Goal: Task Accomplishment & Management: Complete application form

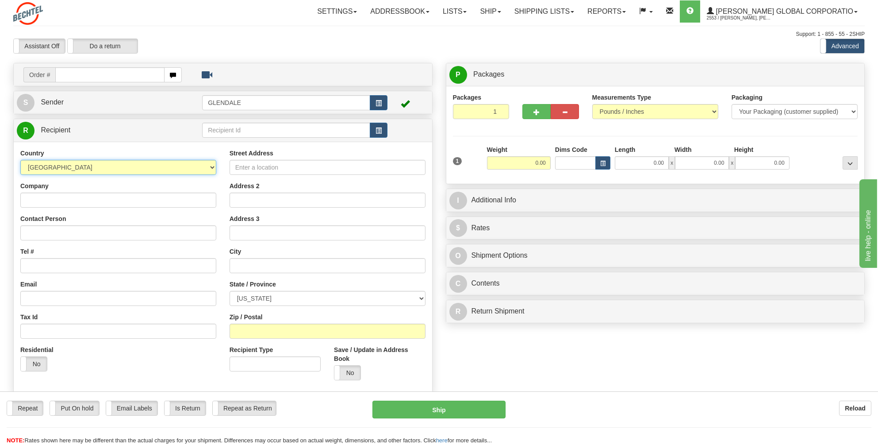
click at [211, 168] on select "[GEOGRAPHIC_DATA] [GEOGRAPHIC_DATA] [GEOGRAPHIC_DATA] [GEOGRAPHIC_DATA] [US_STA…" at bounding box center [118, 167] width 196 height 15
select select "CA"
click at [20, 160] on select "[GEOGRAPHIC_DATA] [GEOGRAPHIC_DATA] [GEOGRAPHIC_DATA] [GEOGRAPHIC_DATA] [US_STA…" at bounding box center [118, 167] width 196 height 15
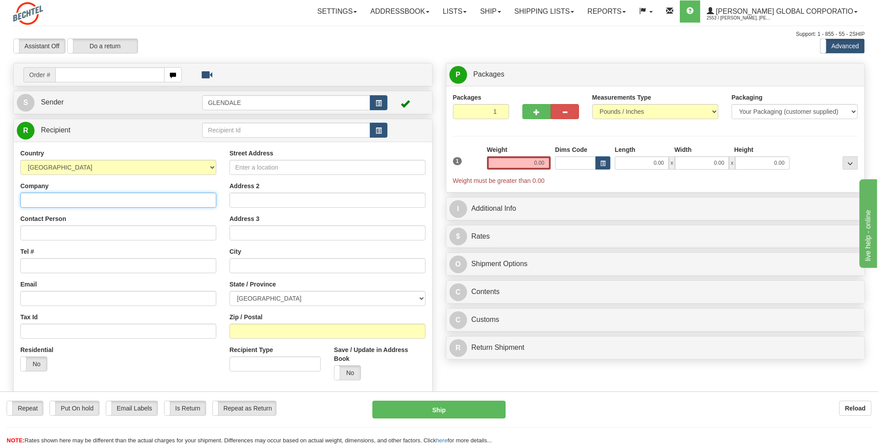
click at [43, 196] on input "Company" at bounding box center [118, 199] width 196 height 15
type input "a"
type input "[PERSON_NAME] Limited"
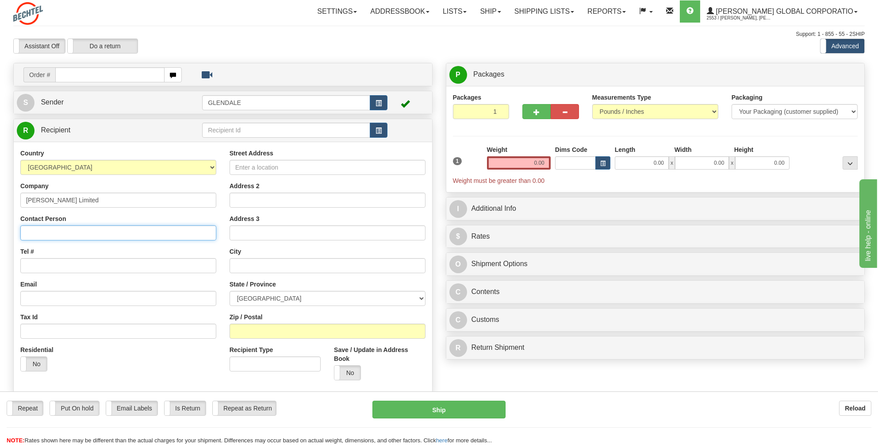
click at [43, 229] on input "Contact Person" at bounding box center [118, 232] width 196 height 15
type input "[PERSON_NAME]"
click at [32, 263] on input "Tel #" at bounding box center [118, 265] width 196 height 15
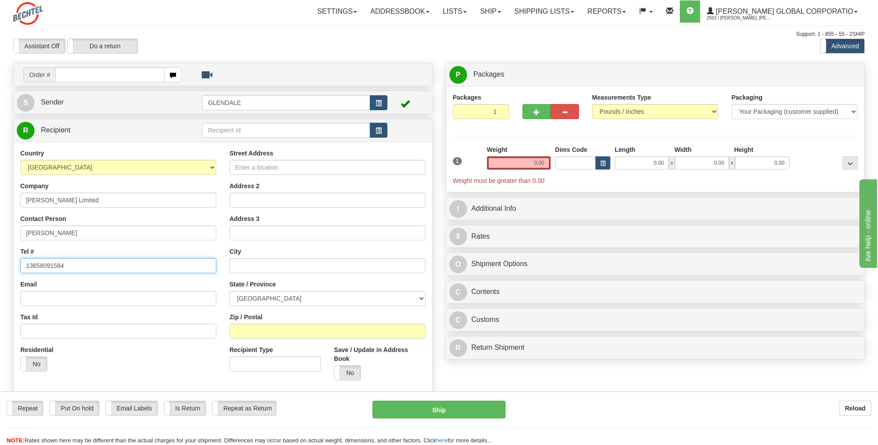
type input "13658091584"
click at [243, 166] on input "Street Address" at bounding box center [328, 167] width 196 height 15
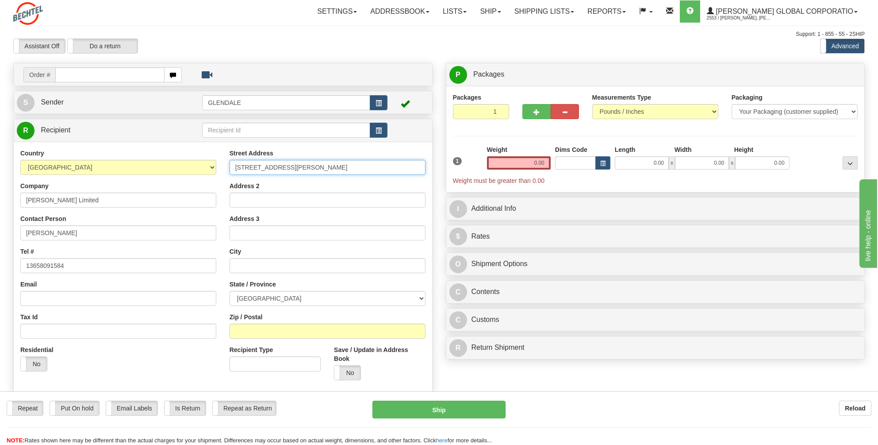
type input "[STREET_ADDRESS][PERSON_NAME]"
click at [242, 261] on input "text" at bounding box center [328, 265] width 196 height 15
type input "Aurora"
click at [418, 296] on select "[GEOGRAPHIC_DATA] [GEOGRAPHIC_DATA] [GEOGRAPHIC_DATA] [GEOGRAPHIC_DATA] [GEOGRA…" at bounding box center [328, 298] width 196 height 15
select select "ON"
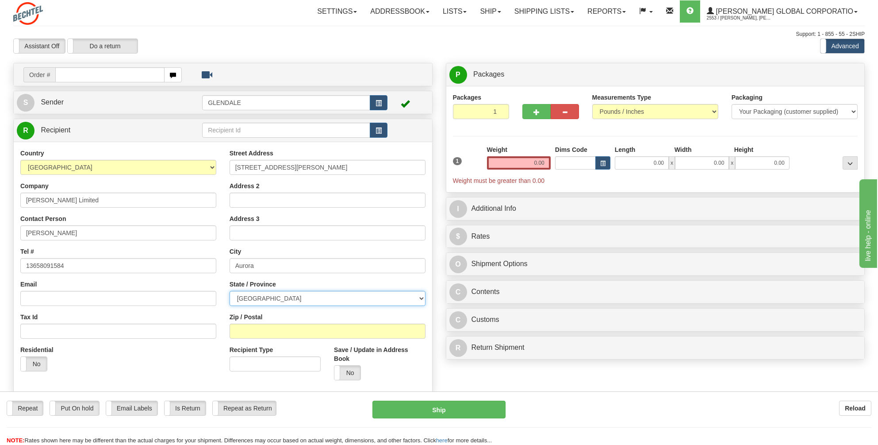
click at [230, 291] on select "[GEOGRAPHIC_DATA] [GEOGRAPHIC_DATA] [GEOGRAPHIC_DATA] [GEOGRAPHIC_DATA] [GEOGRA…" at bounding box center [328, 298] width 196 height 15
click at [249, 329] on input "Zip / Postal" at bounding box center [328, 330] width 196 height 15
type input "L4G1G3"
drag, startPoint x: 547, startPoint y: 162, endPoint x: 531, endPoint y: 165, distance: 15.8
click at [531, 165] on input "0.00" at bounding box center [519, 162] width 64 height 13
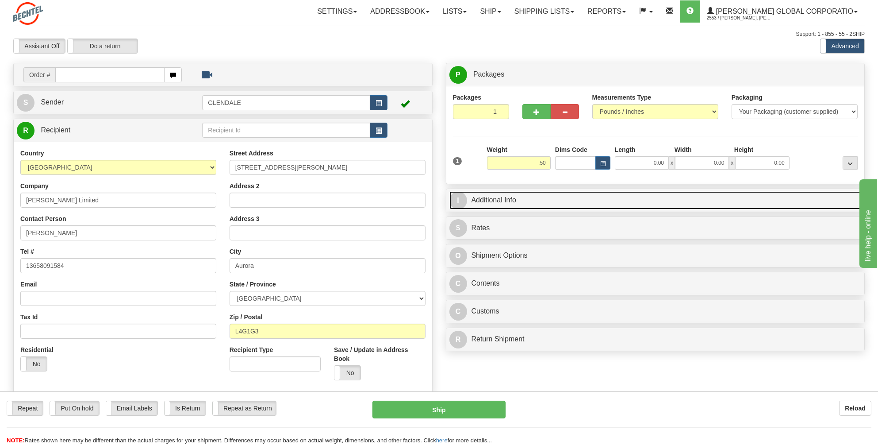
type input "0.50"
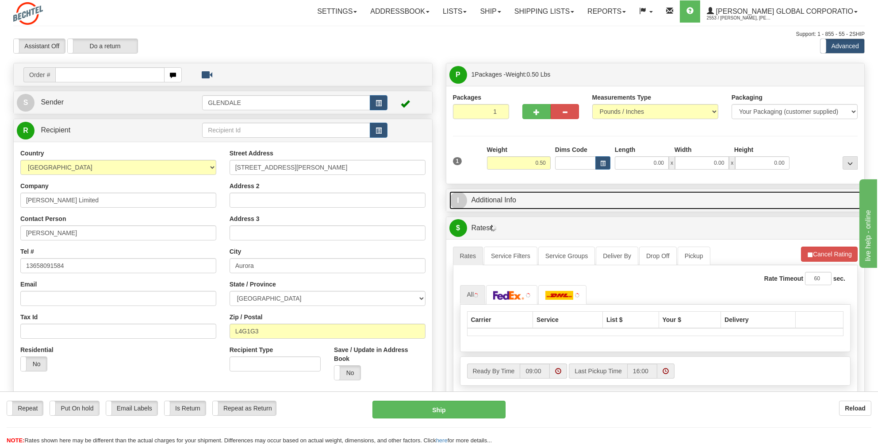
click at [488, 199] on link "I Additional Info" at bounding box center [655, 200] width 412 height 18
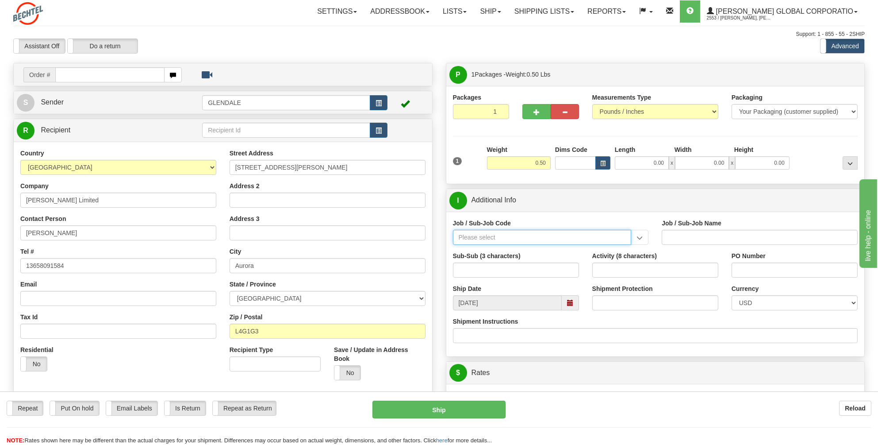
click at [464, 236] on input "Job / Sub-Job Code" at bounding box center [542, 237] width 179 height 15
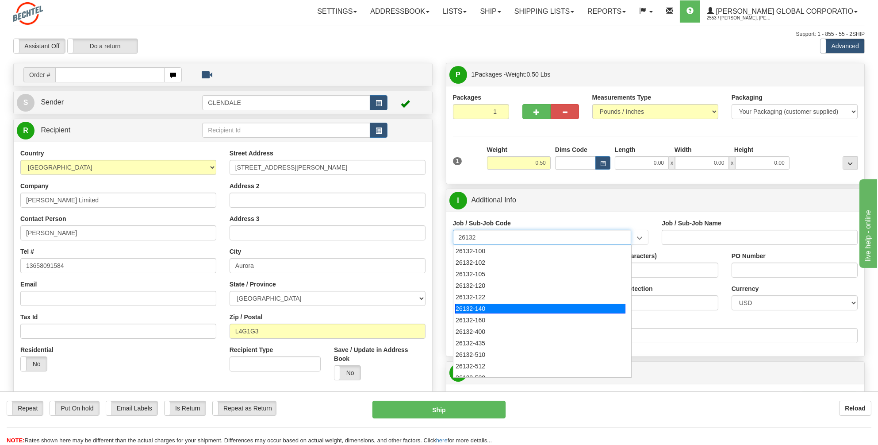
click at [477, 307] on div "26132-140" at bounding box center [540, 308] width 170 height 10
type input "26132-140"
type input "DRIFTWOOD LNG - PERMANENT PLANT PURCHASES AND SUBC"
type input "26132-140"
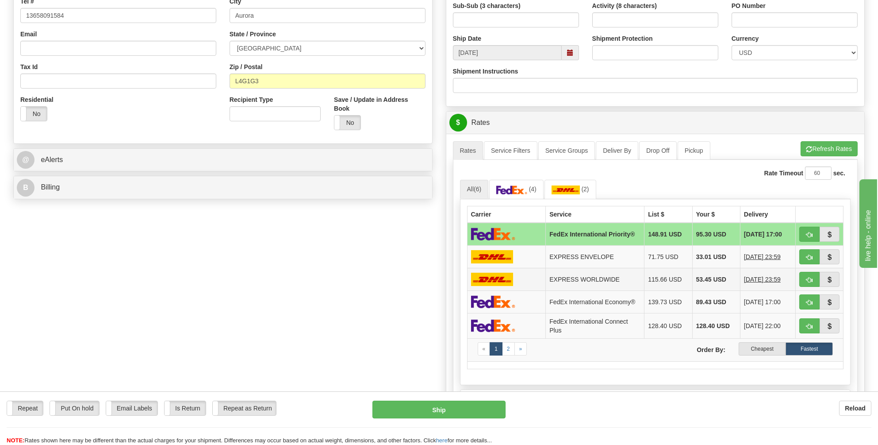
scroll to position [265, 0]
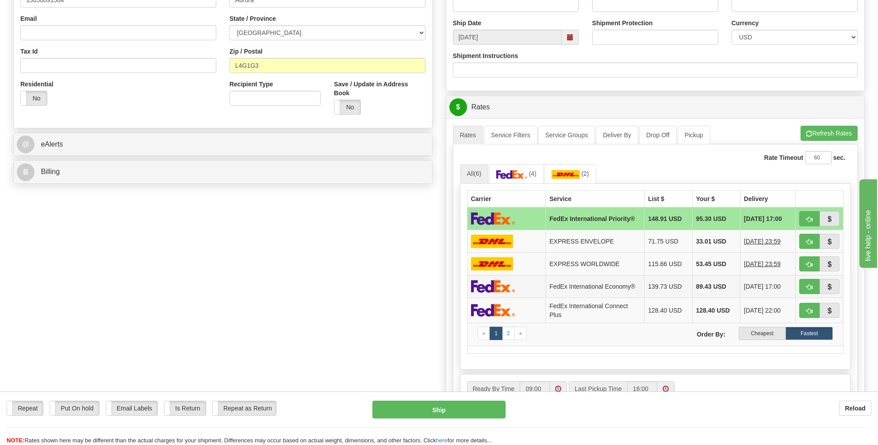
click at [494, 281] on img at bounding box center [493, 286] width 44 height 13
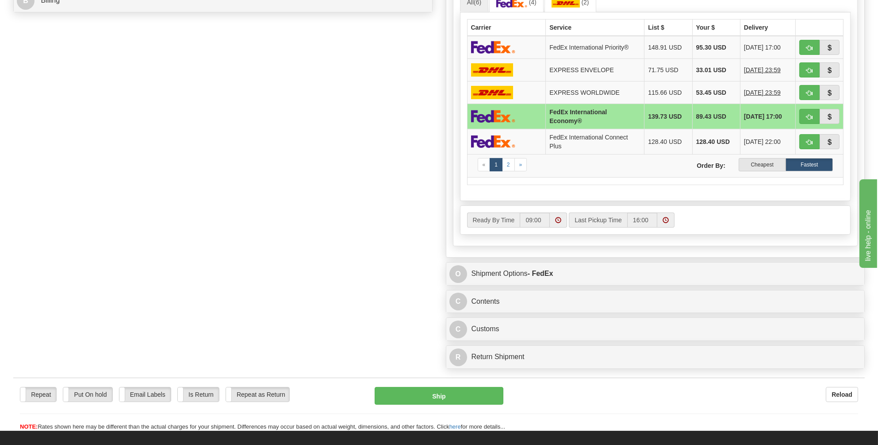
scroll to position [442, 0]
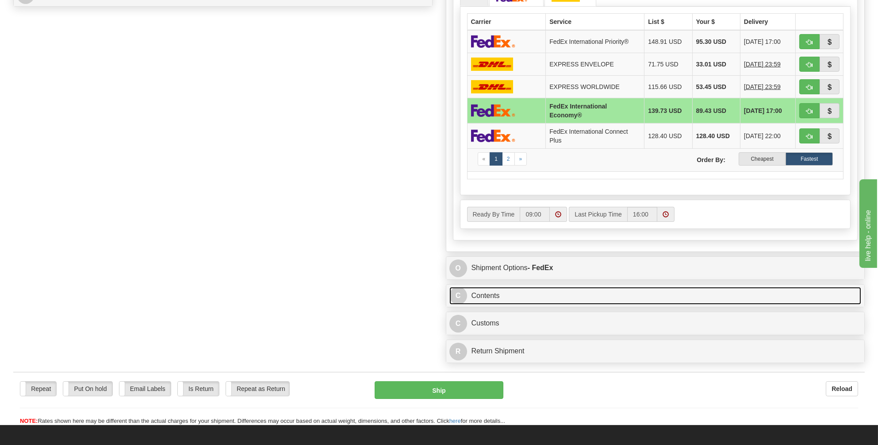
click at [479, 289] on link "C Contents" at bounding box center [655, 296] width 412 height 18
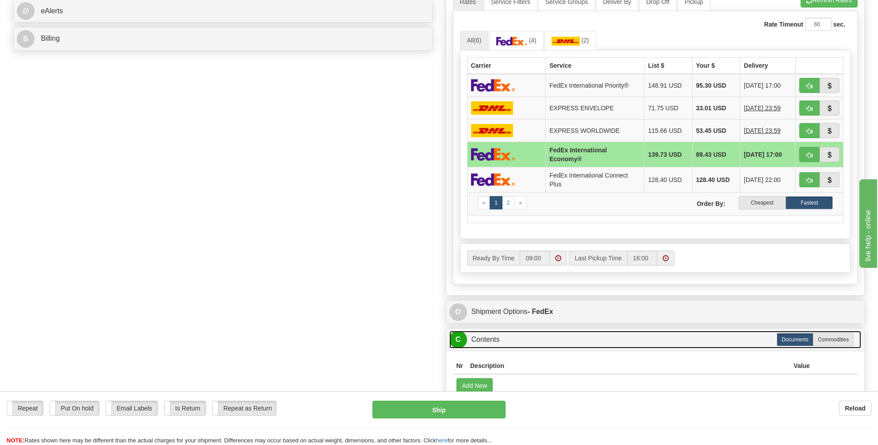
scroll to position [398, 0]
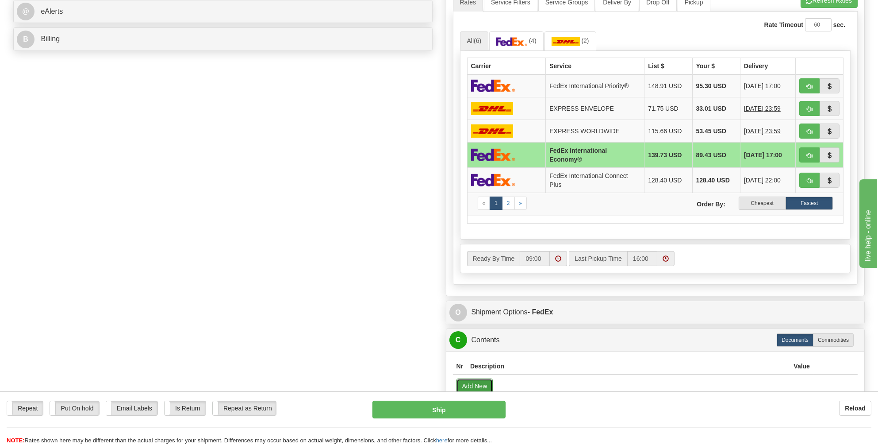
click at [471, 378] on button "Add New" at bounding box center [474, 385] width 37 height 15
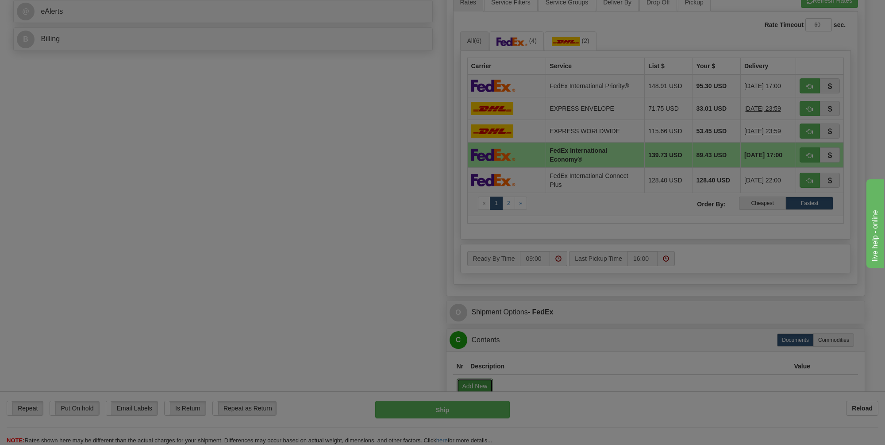
select select "US"
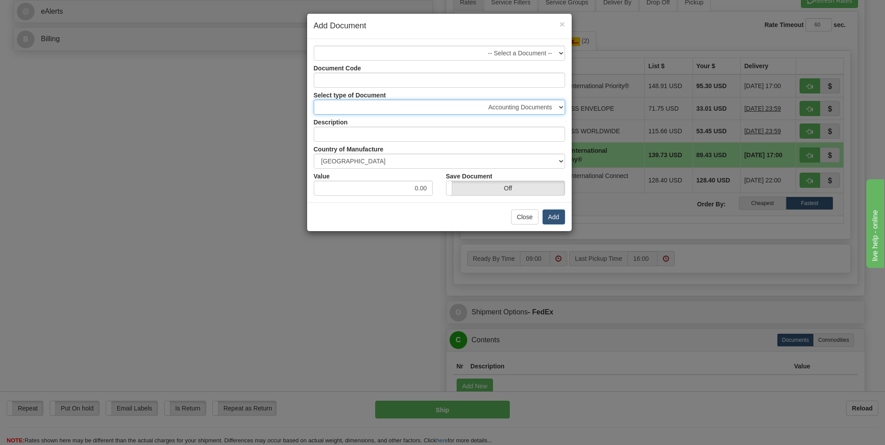
click at [561, 105] on select "Accounting Documents Analysis Reports Applications (Completed) Bank Statements …" at bounding box center [439, 107] width 251 height 15
select select "32"
click at [314, 100] on select "Accounting Documents Analysis Reports Applications (Completed) Bank Statements …" at bounding box center [439, 107] width 251 height 15
type input "Letters and Cards"
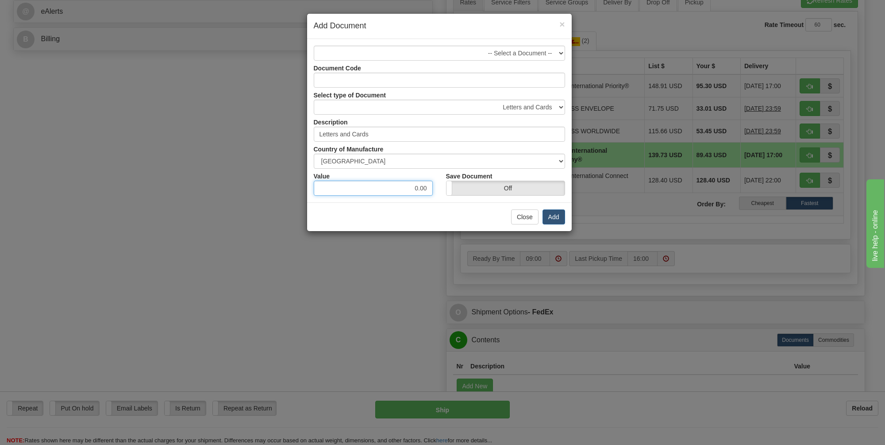
drag, startPoint x: 416, startPoint y: 188, endPoint x: 400, endPoint y: 196, distance: 17.6
click at [402, 188] on input "0.00" at bounding box center [373, 187] width 119 height 15
type input "1.00"
click at [553, 214] on button "Add" at bounding box center [553, 216] width 23 height 15
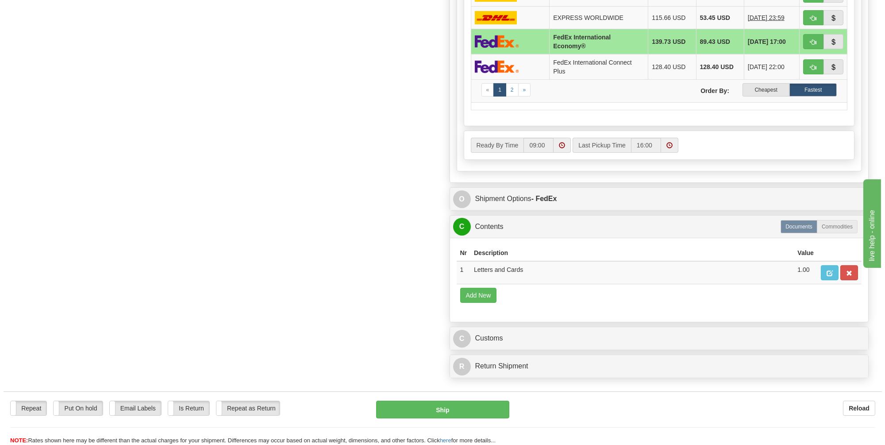
scroll to position [531, 0]
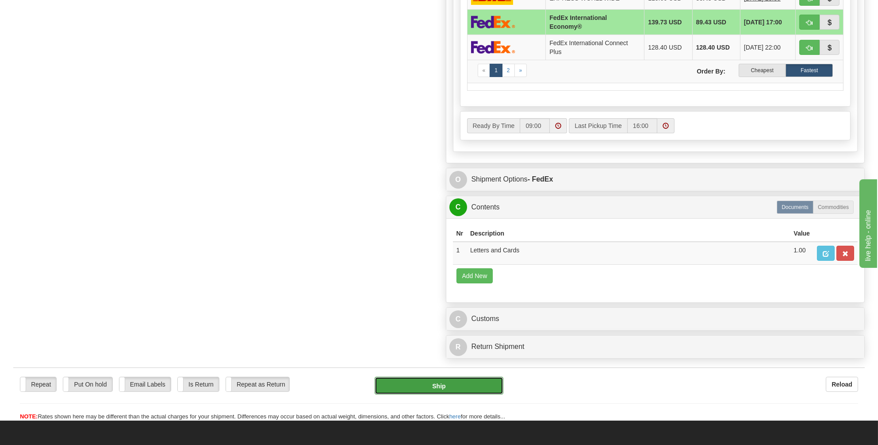
click at [435, 377] on button "Ship" at bounding box center [439, 385] width 129 height 18
type input "03"
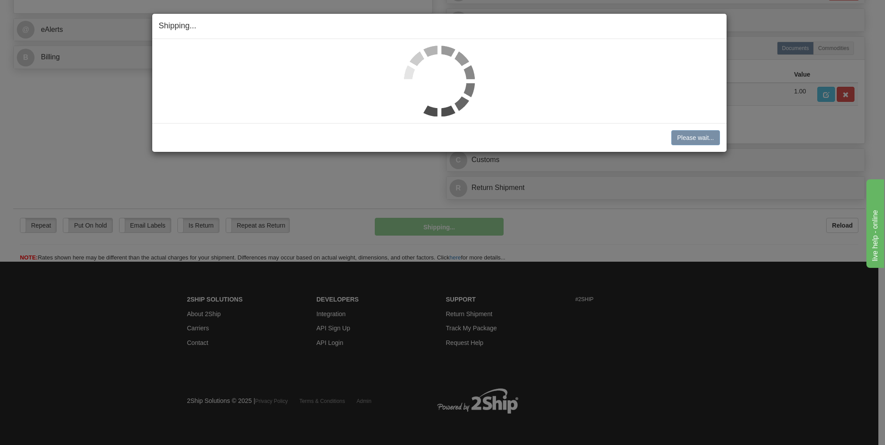
scroll to position [377, 0]
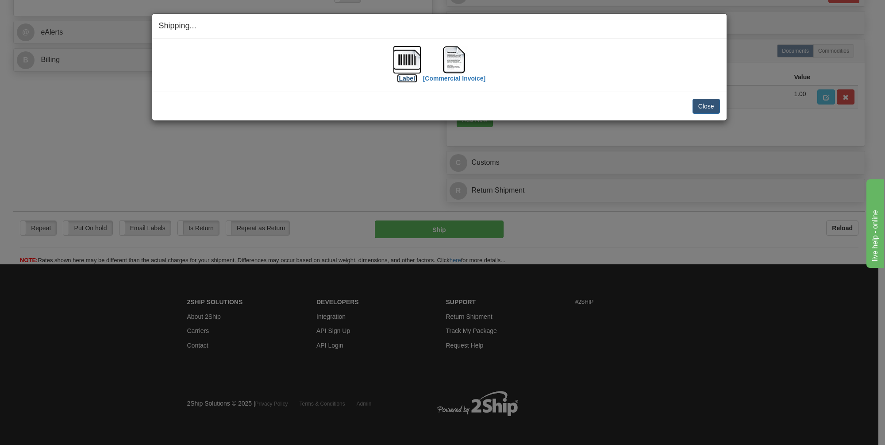
click at [409, 58] on img at bounding box center [407, 60] width 28 height 28
click at [449, 61] on img at bounding box center [454, 60] width 28 height 28
click at [404, 54] on img at bounding box center [407, 60] width 28 height 28
